Goal: Transaction & Acquisition: Book appointment/travel/reservation

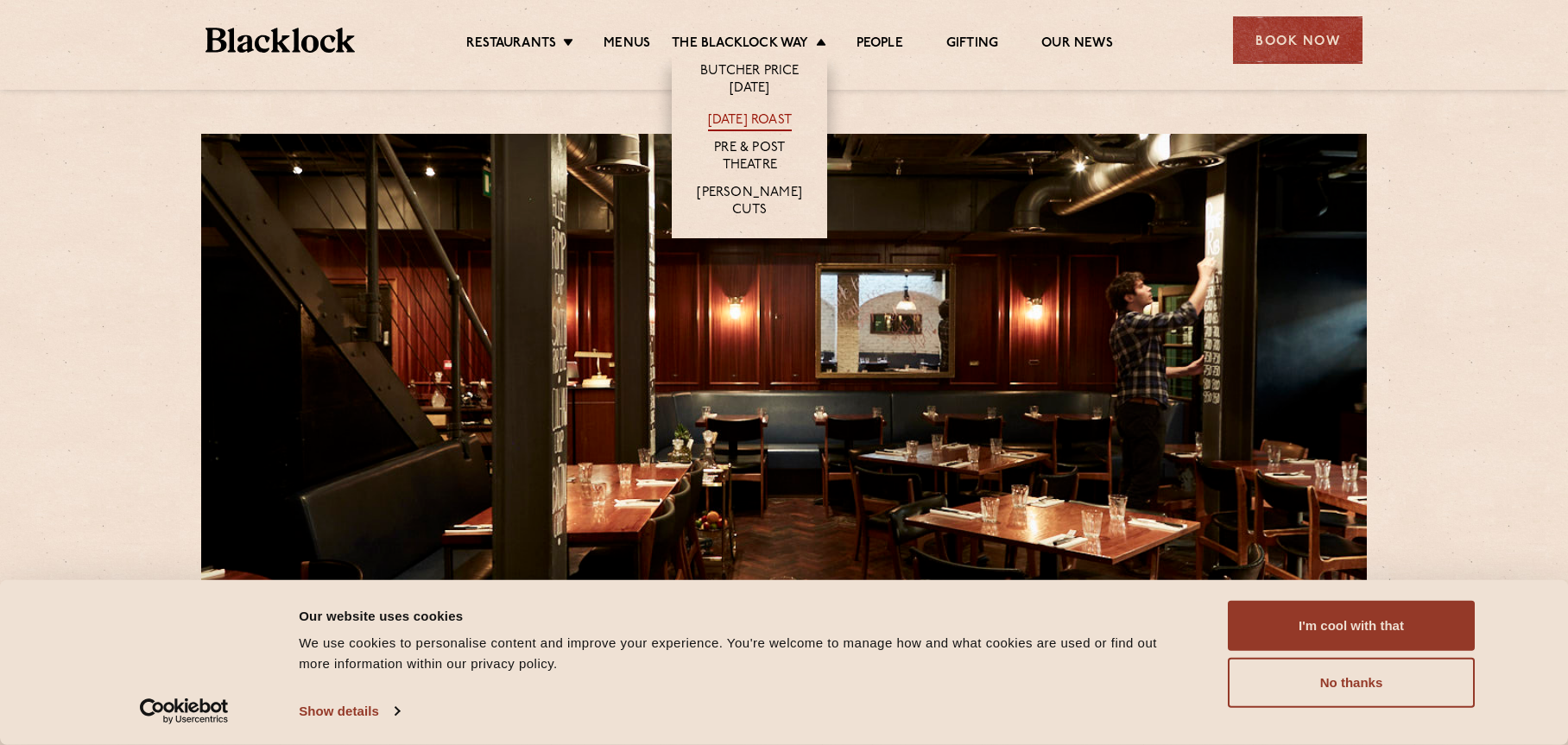
click at [754, 121] on link "[DATE] Roast" at bounding box center [750, 121] width 83 height 19
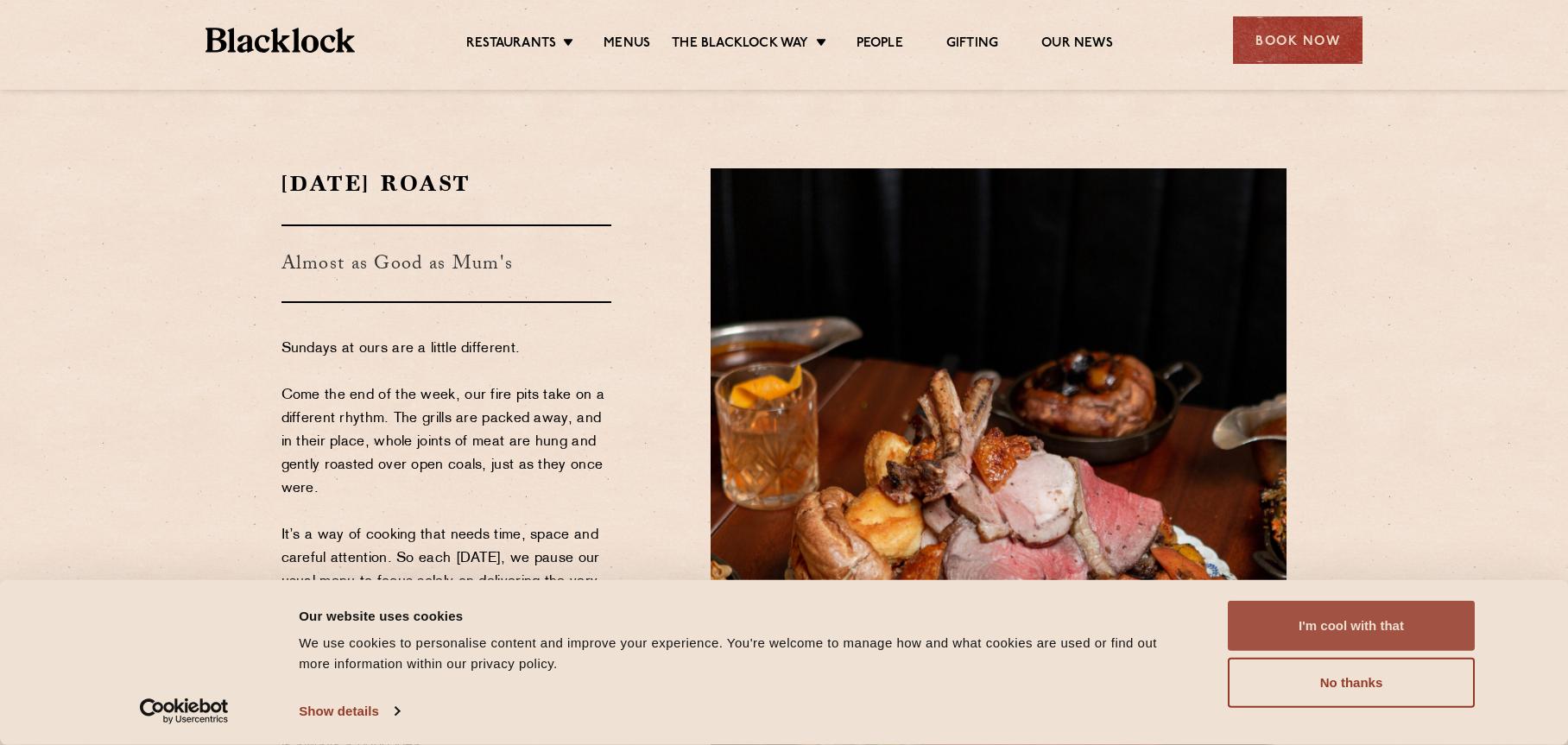
click at [1367, 632] on button "I'm cool with that" at bounding box center [1351, 625] width 247 height 50
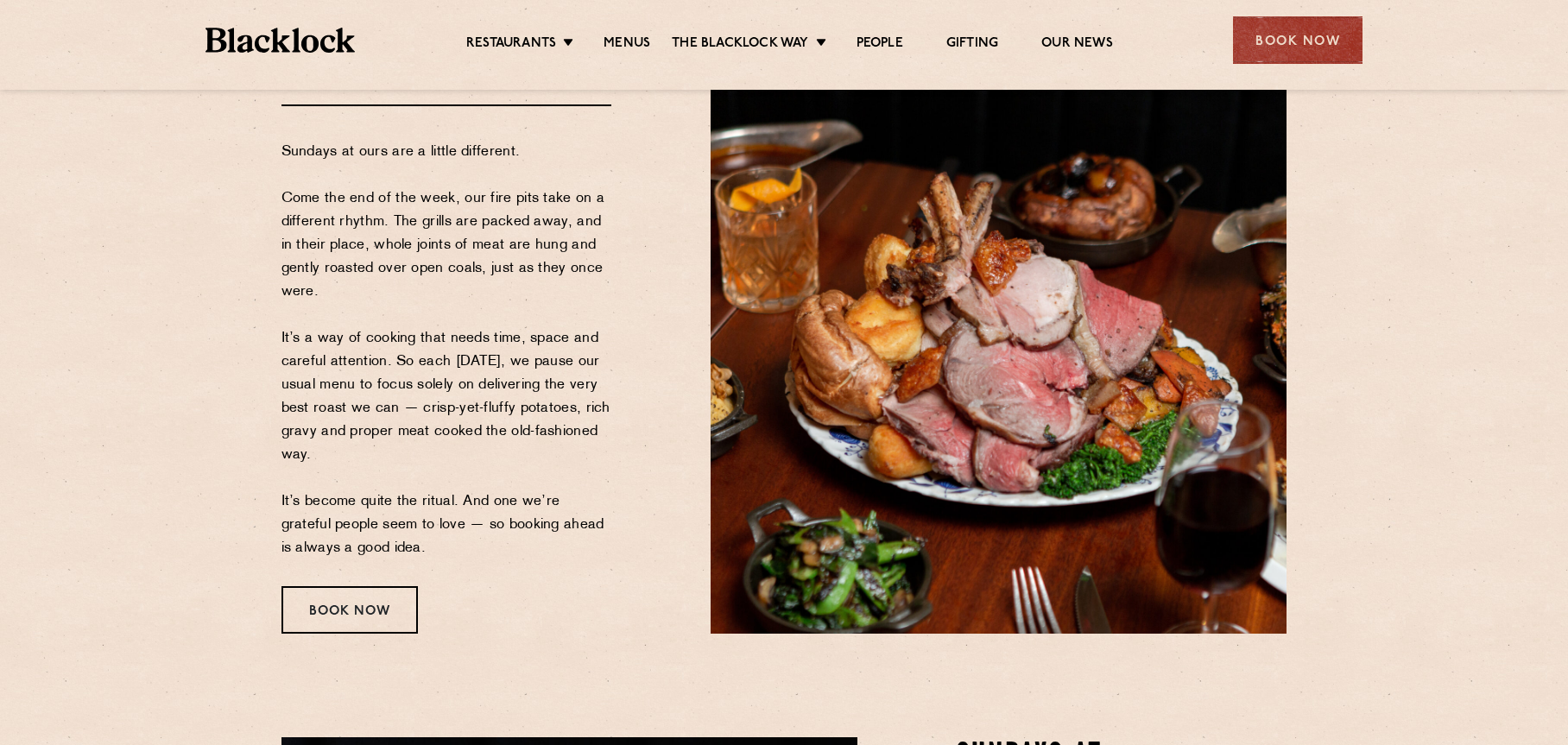
scroll to position [180, 0]
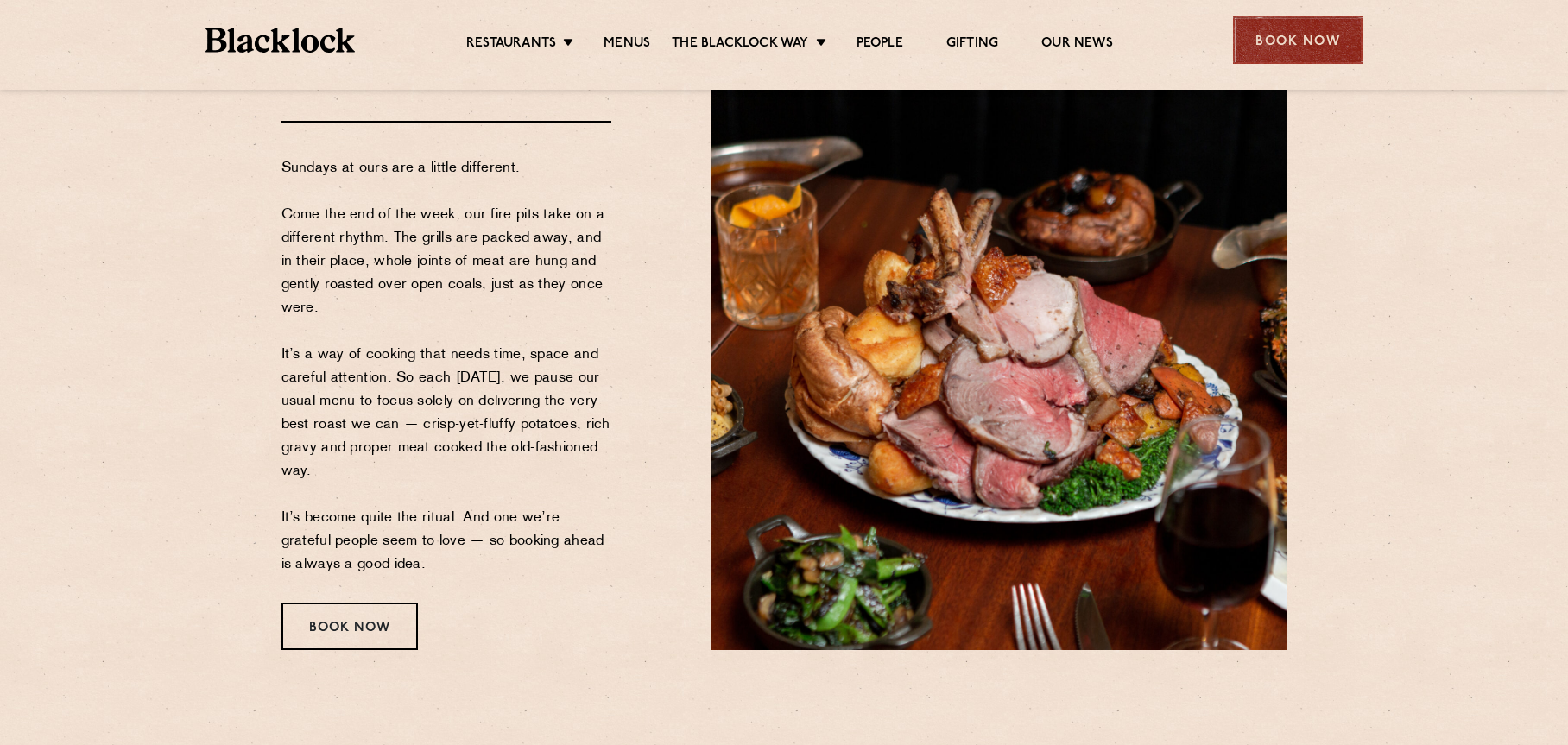
click at [1317, 39] on div "Book Now" at bounding box center [1298, 40] width 130 height 47
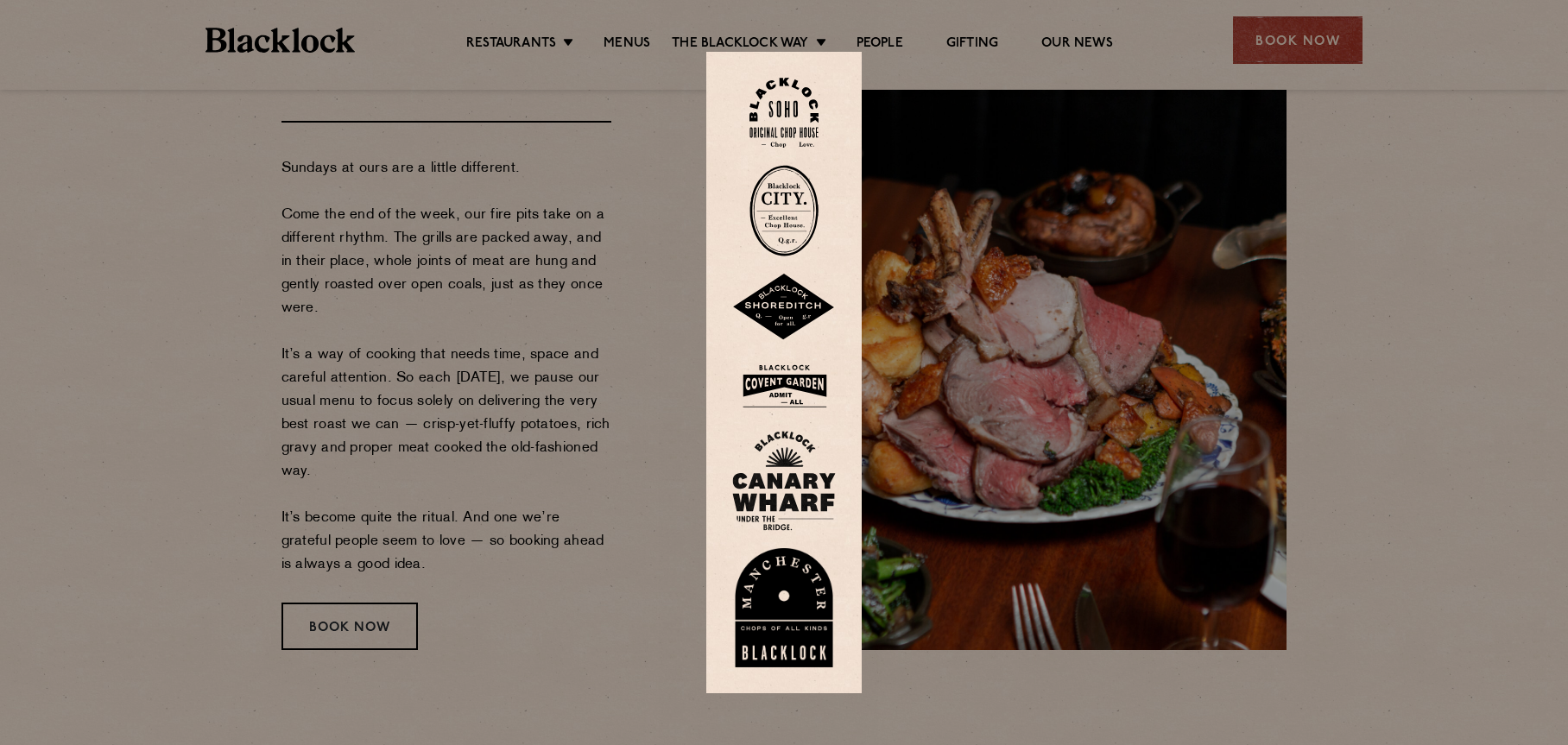
click at [779, 136] on img at bounding box center [784, 112] width 69 height 70
